Goal: Transaction & Acquisition: Purchase product/service

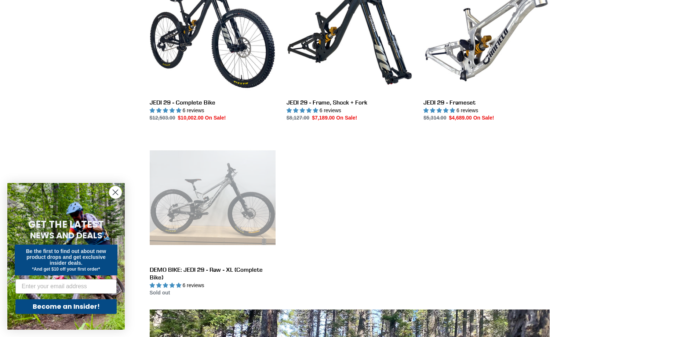
scroll to position [147, 0]
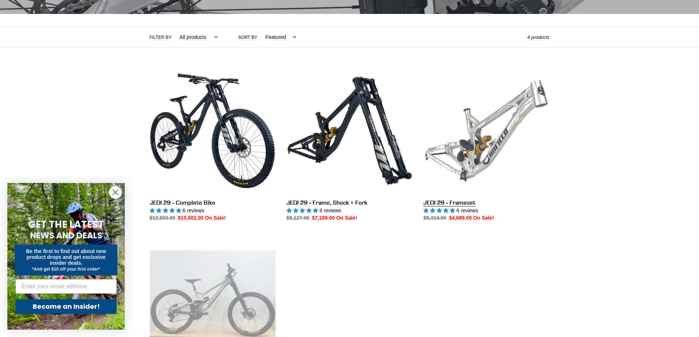
click at [467, 202] on link "JEDI 29 - Frameset" at bounding box center [487, 145] width 126 height 155
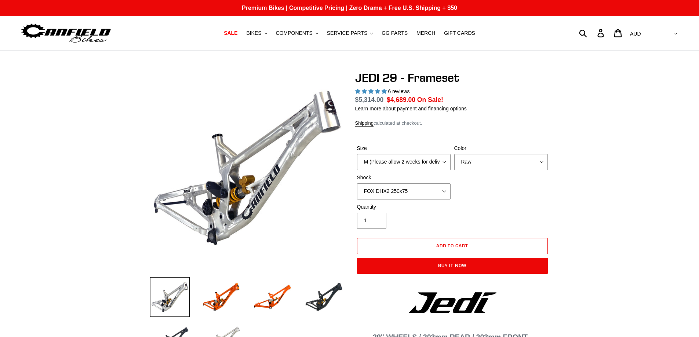
select select "highest-rating"
click at [445, 163] on select "M (Please allow 2 weeks for delivery) L (Please allow 2 weeks for delivery) XL" at bounding box center [404, 162] width 94 height 16
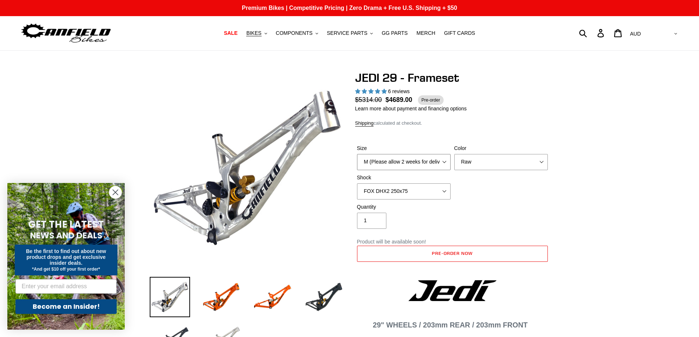
select select "L (Please allow 2 weeks for delivery)"
click at [357, 154] on select "M (Please allow 2 weeks for delivery) L (Please allow 2 weeks for delivery) XL" at bounding box center [404, 162] width 94 height 16
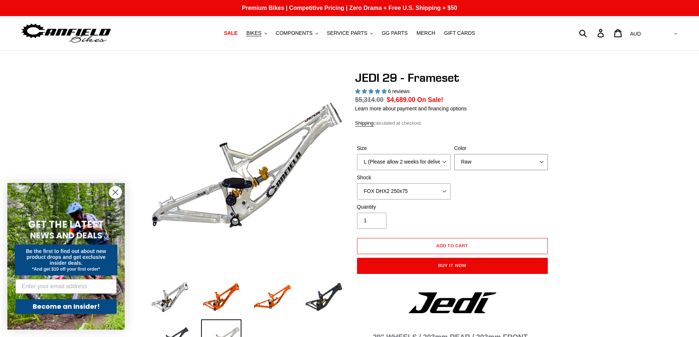
click at [467, 162] on select "Orange Raw Stealth Black" at bounding box center [502, 162] width 94 height 16
select select "Stealth Black"
click at [455, 154] on select "Orange Raw Stealth Black" at bounding box center [502, 162] width 94 height 16
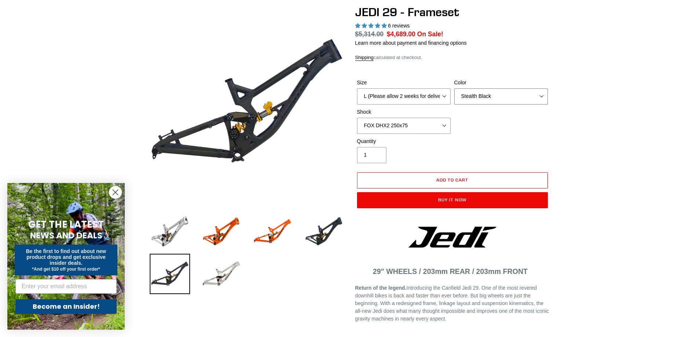
scroll to position [73, 0]
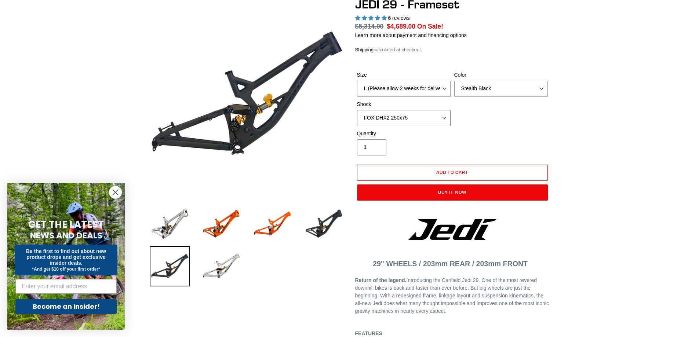
click at [415, 123] on select "No Shock FOX DHX2 250x75 RockShox Vivid Ultimate DH 250x75 EXT e-Storia LOX V3" at bounding box center [404, 118] width 94 height 16
select select "RockShox Vivid Ultimate DH 250x75"
click at [357, 110] on select "No Shock FOX DHX2 250x75 RockShox Vivid Ultimate DH 250x75 EXT e-Storia LOX V3" at bounding box center [404, 118] width 94 height 16
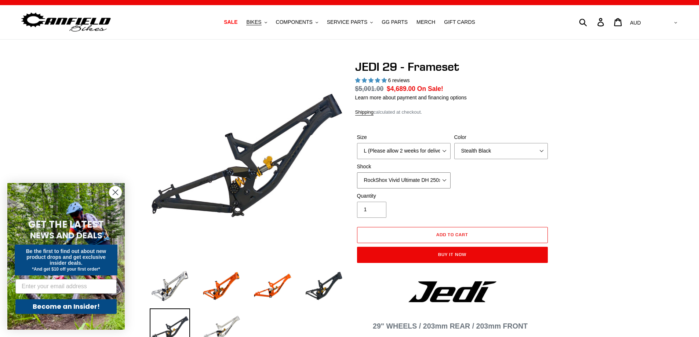
scroll to position [0, 0]
